Goal: Task Accomplishment & Management: Use online tool/utility

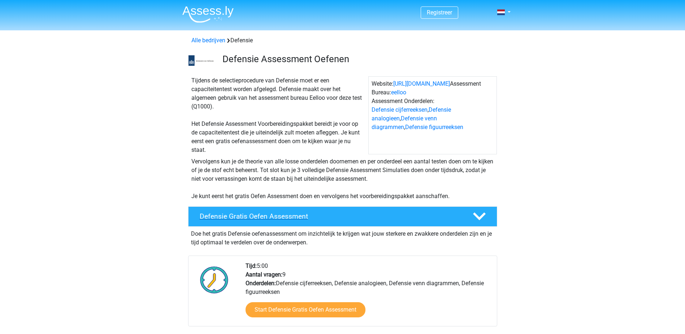
click at [293, 218] on h4 "Defensie Gratis Oefen Assessment" at bounding box center [330, 216] width 261 height 8
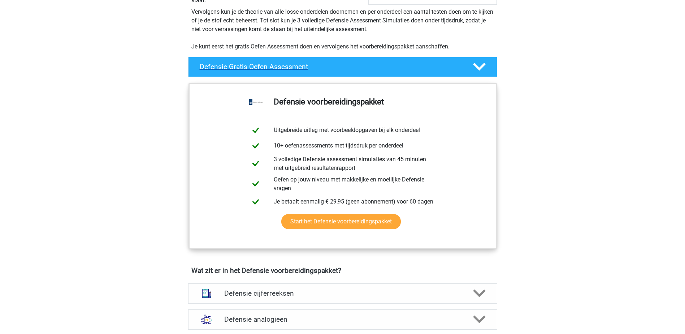
scroll to position [180, 0]
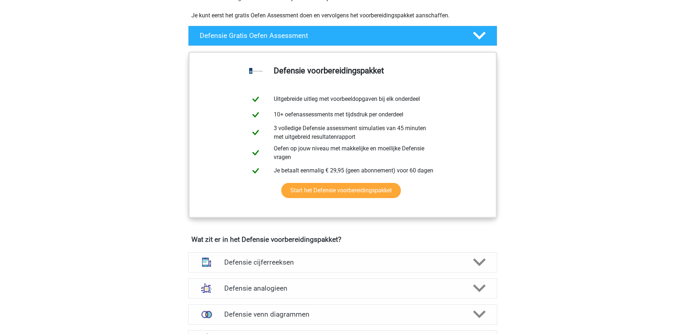
click at [474, 31] on icon at bounding box center [479, 35] width 13 height 13
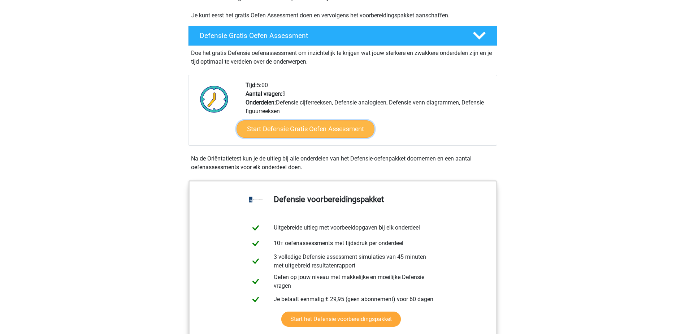
click at [307, 132] on link "Start Defensie Gratis Oefen Assessment" at bounding box center [305, 128] width 138 height 17
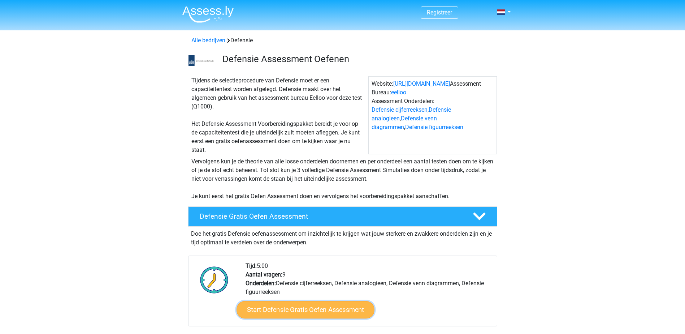
click at [305, 309] on link "Start Defensie Gratis Oefen Assessment" at bounding box center [305, 309] width 138 height 17
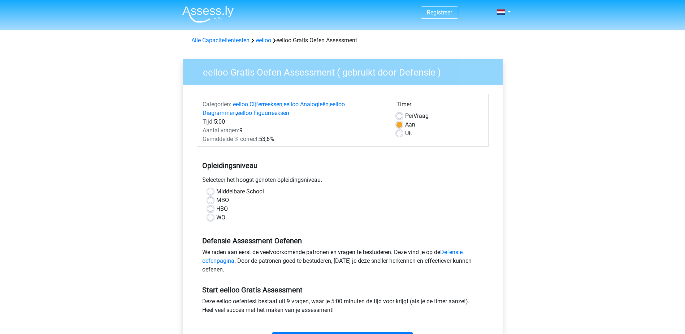
click at [221, 200] on label "MBO" at bounding box center [222, 200] width 13 height 9
click at [213, 200] on input "MBO" at bounding box center [211, 199] width 6 height 7
radio input "true"
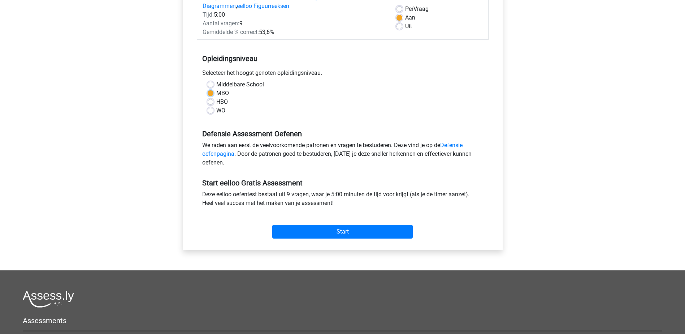
scroll to position [108, 0]
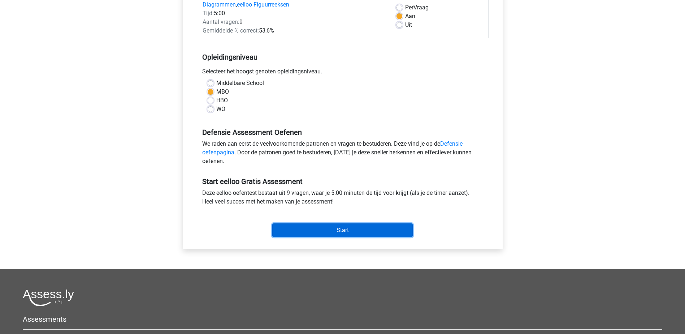
click at [343, 231] on input "Start" at bounding box center [342, 230] width 140 height 14
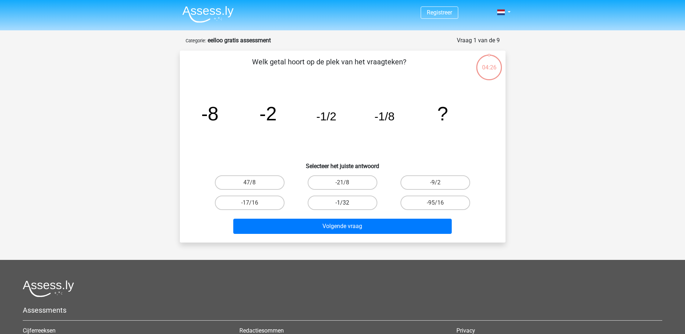
click at [349, 198] on label "-1/32" at bounding box center [343, 202] width 70 height 14
click at [347, 202] on input "-1/32" at bounding box center [344, 204] width 5 height 5
radio input "true"
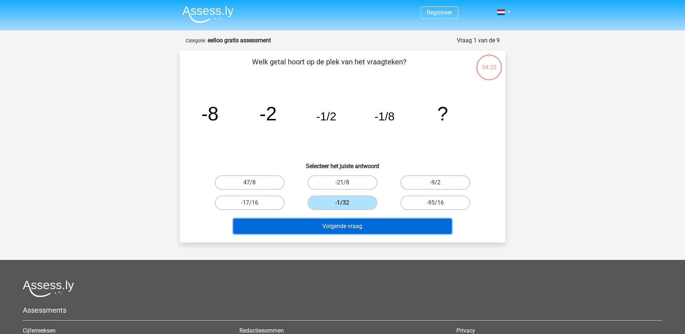
click at [358, 226] on button "Volgende vraag" at bounding box center [342, 225] width 218 height 15
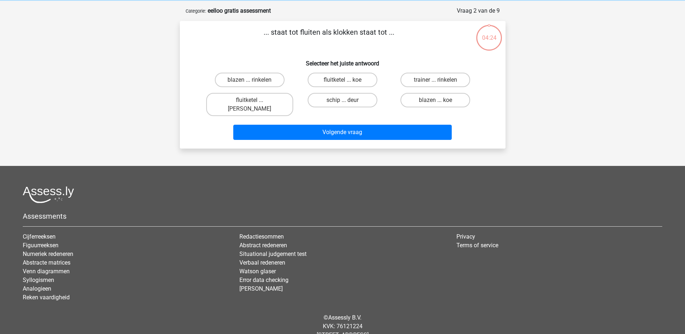
scroll to position [36, 0]
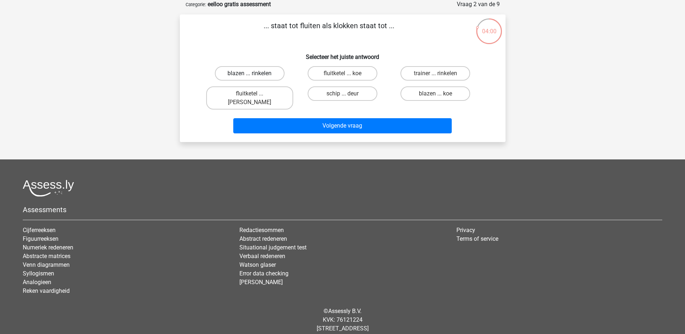
click at [267, 75] on label "blazen ... rinkelen" at bounding box center [250, 73] width 70 height 14
click at [254, 75] on input "blazen ... rinkelen" at bounding box center [251, 75] width 5 height 5
radio input "true"
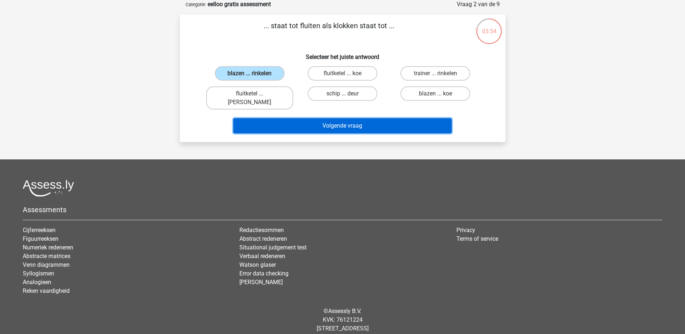
click at [360, 118] on button "Volgende vraag" at bounding box center [342, 125] width 218 height 15
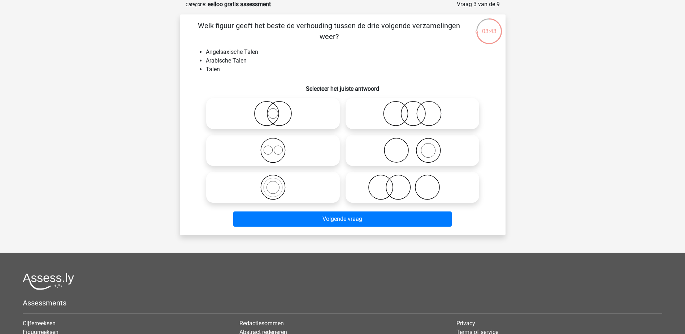
click at [272, 186] on icon at bounding box center [273, 186] width 128 height 25
click at [273, 183] on input "radio" at bounding box center [275, 181] width 5 height 5
radio input "true"
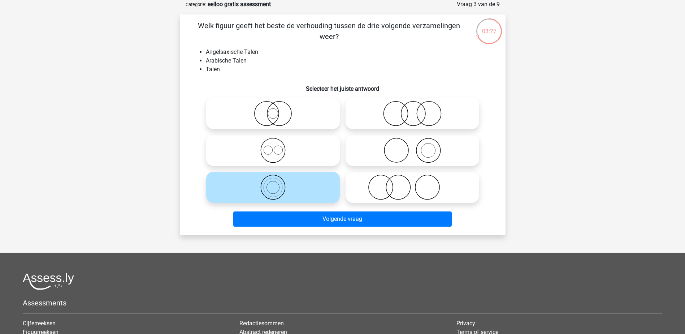
click at [294, 182] on icon at bounding box center [273, 186] width 128 height 25
click at [278, 182] on input "radio" at bounding box center [275, 181] width 5 height 5
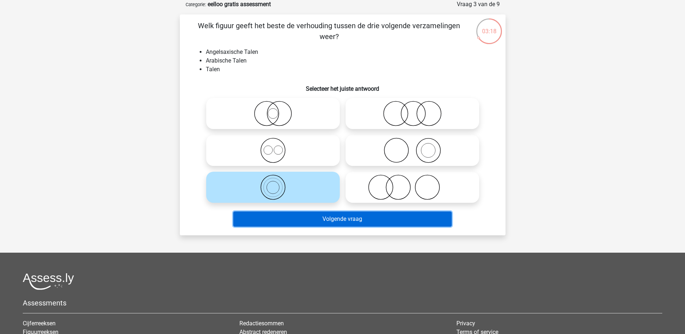
click at [332, 221] on button "Volgende vraag" at bounding box center [342, 218] width 218 height 15
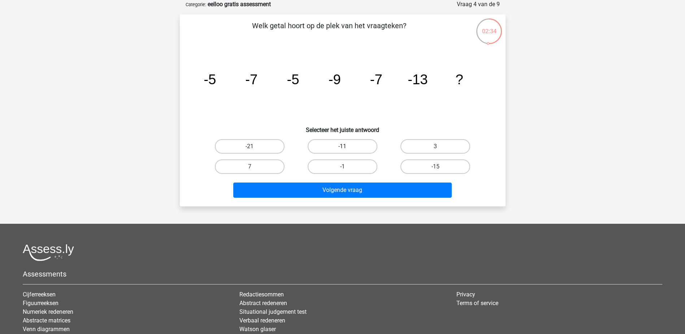
click at [312, 148] on label "-11" at bounding box center [343, 146] width 70 height 14
click at [342, 148] on input "-11" at bounding box center [344, 148] width 5 height 5
radio input "true"
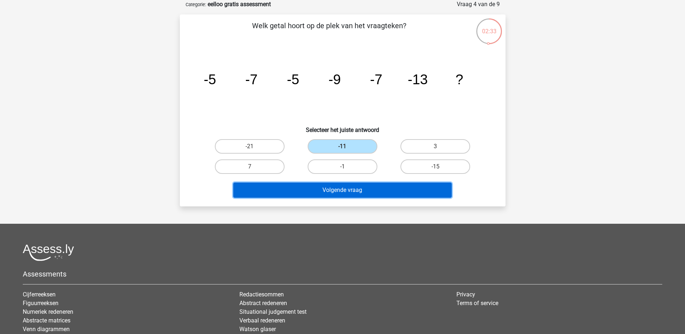
click at [326, 186] on button "Volgende vraag" at bounding box center [342, 189] width 218 height 15
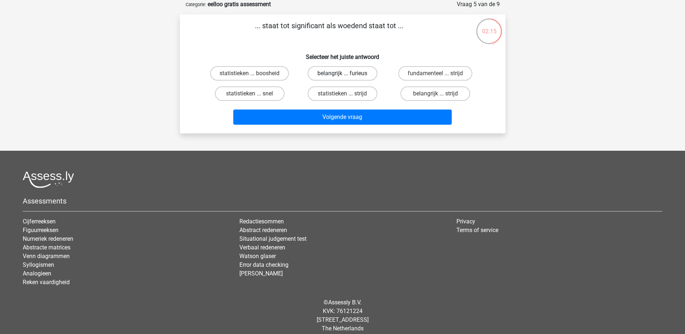
click at [352, 74] on label "belangrijk ... furieus" at bounding box center [343, 73] width 70 height 14
click at [347, 74] on input "belangrijk ... furieus" at bounding box center [344, 75] width 5 height 5
radio input "true"
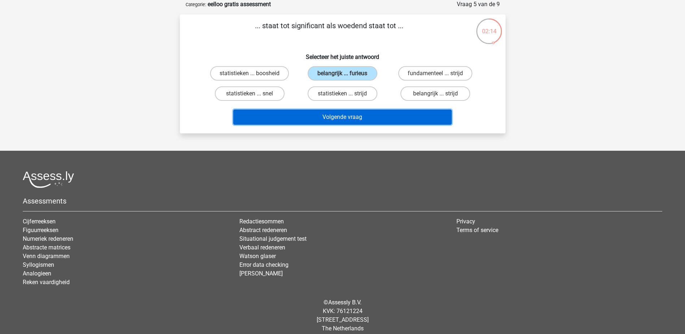
click at [363, 120] on button "Volgende vraag" at bounding box center [342, 116] width 218 height 15
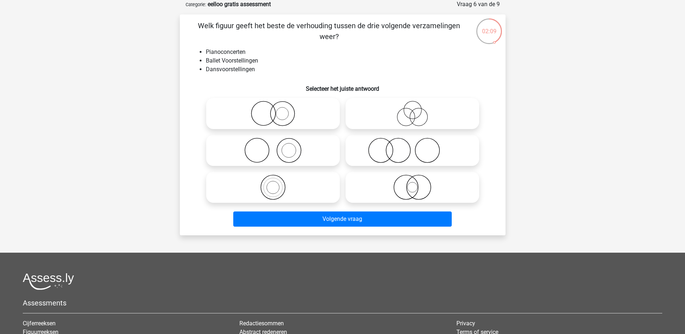
click at [235, 117] on icon at bounding box center [273, 113] width 128 height 25
click at [273, 110] on input "radio" at bounding box center [275, 107] width 5 height 5
radio input "true"
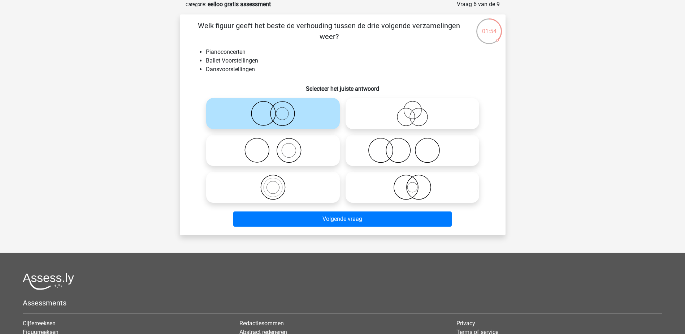
click at [408, 108] on icon at bounding box center [412, 113] width 128 height 25
click at [412, 108] on input "radio" at bounding box center [414, 107] width 5 height 5
radio input "true"
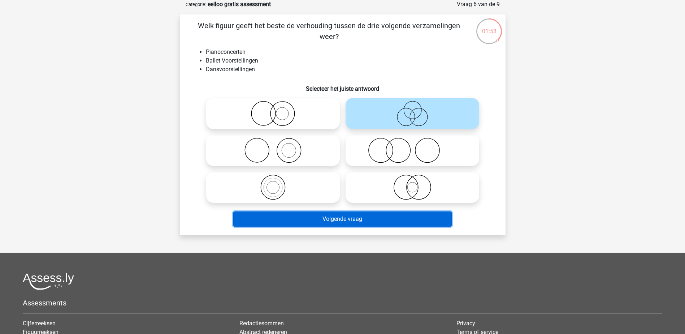
click at [376, 214] on button "Volgende vraag" at bounding box center [342, 218] width 218 height 15
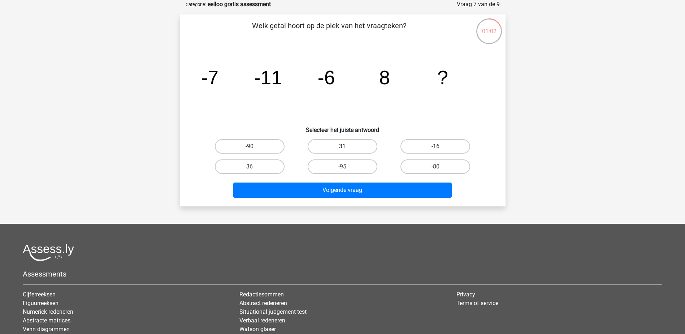
click at [359, 146] on label "31" at bounding box center [343, 146] width 70 height 14
click at [347, 146] on input "31" at bounding box center [344, 148] width 5 height 5
radio input "true"
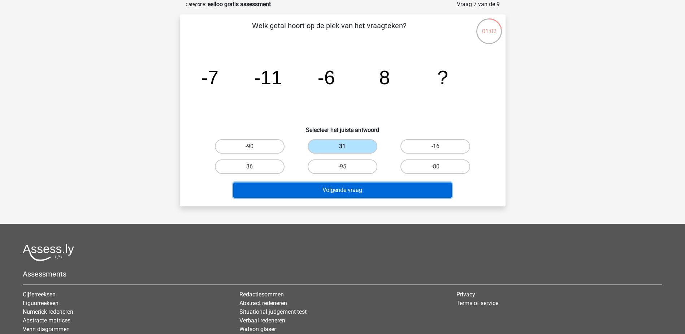
click at [359, 183] on button "Volgende vraag" at bounding box center [342, 189] width 218 height 15
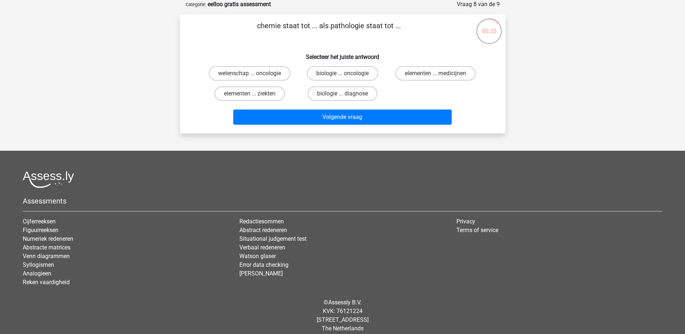
click at [347, 95] on input "biologie ... diagnose" at bounding box center [344, 95] width 5 height 5
radio input "true"
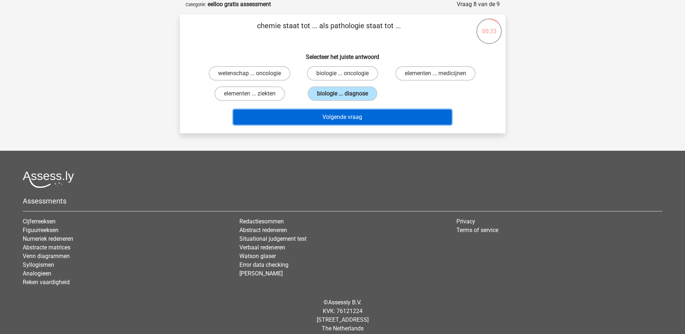
click at [348, 112] on button "Volgende vraag" at bounding box center [342, 116] width 218 height 15
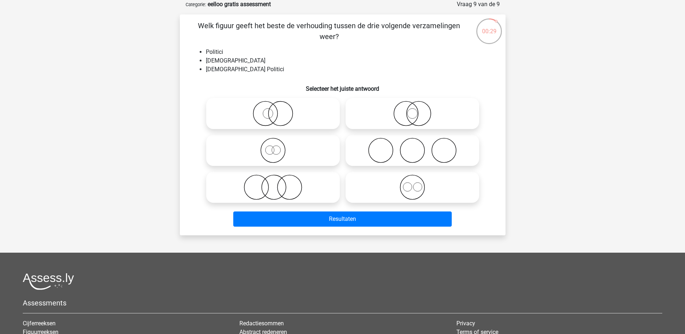
click at [309, 107] on icon at bounding box center [273, 113] width 128 height 25
click at [278, 107] on input "radio" at bounding box center [275, 107] width 5 height 5
radio input "true"
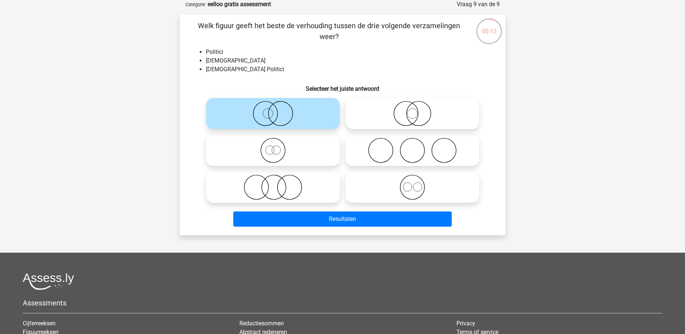
click at [296, 187] on icon at bounding box center [273, 186] width 128 height 25
click at [278, 183] on input "radio" at bounding box center [275, 181] width 5 height 5
radio input "true"
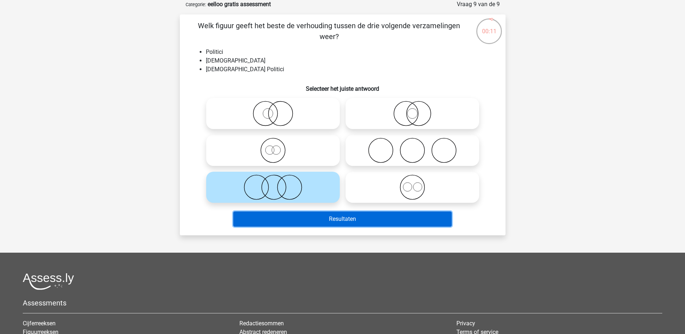
click at [350, 223] on button "Resultaten" at bounding box center [342, 218] width 218 height 15
